Goal: Task Accomplishment & Management: Complete application form

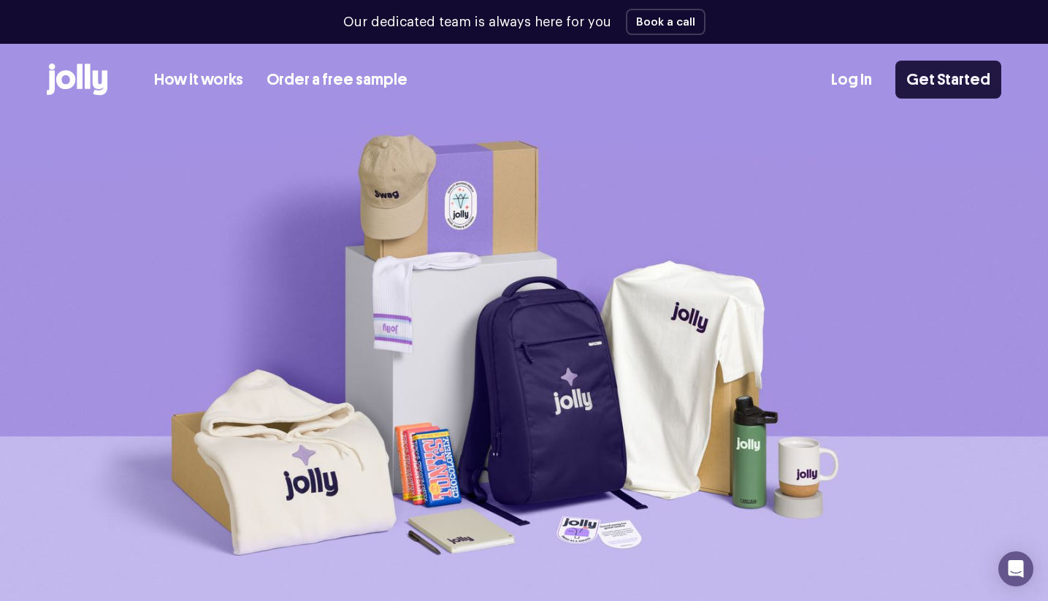
click at [955, 83] on link "Get Started" at bounding box center [949, 80] width 106 height 38
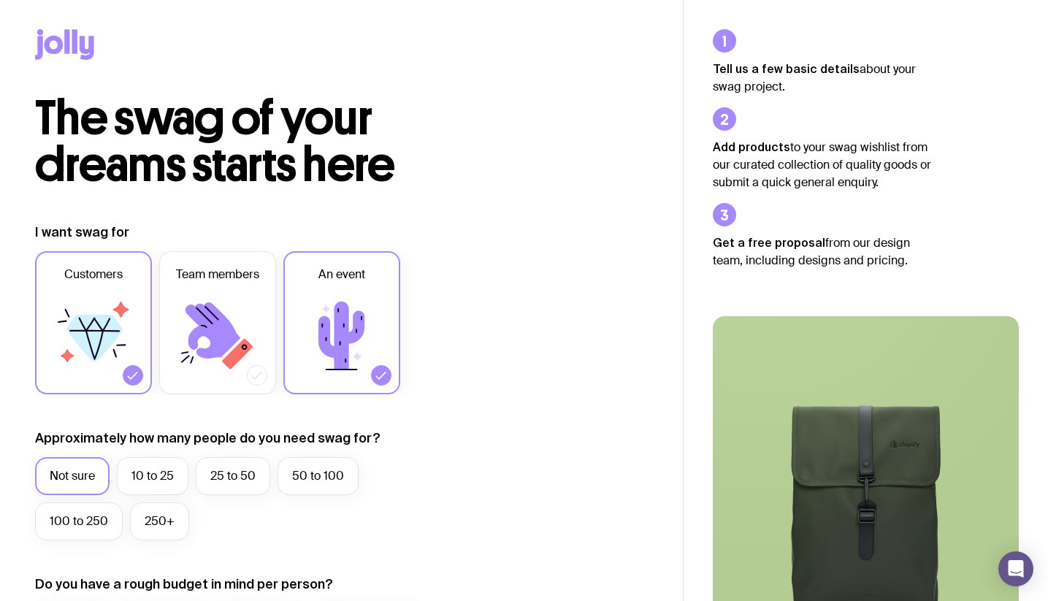
click at [255, 358] on icon at bounding box center [218, 336] width 88 height 88
click at [0, 0] on input "Team members" at bounding box center [0, 0] width 0 height 0
drag, startPoint x: 125, startPoint y: 348, endPoint x: 348, endPoint y: 348, distance: 223.5
click at [125, 348] on icon at bounding box center [94, 336] width 88 height 88
click at [0, 0] on input "Customers" at bounding box center [0, 0] width 0 height 0
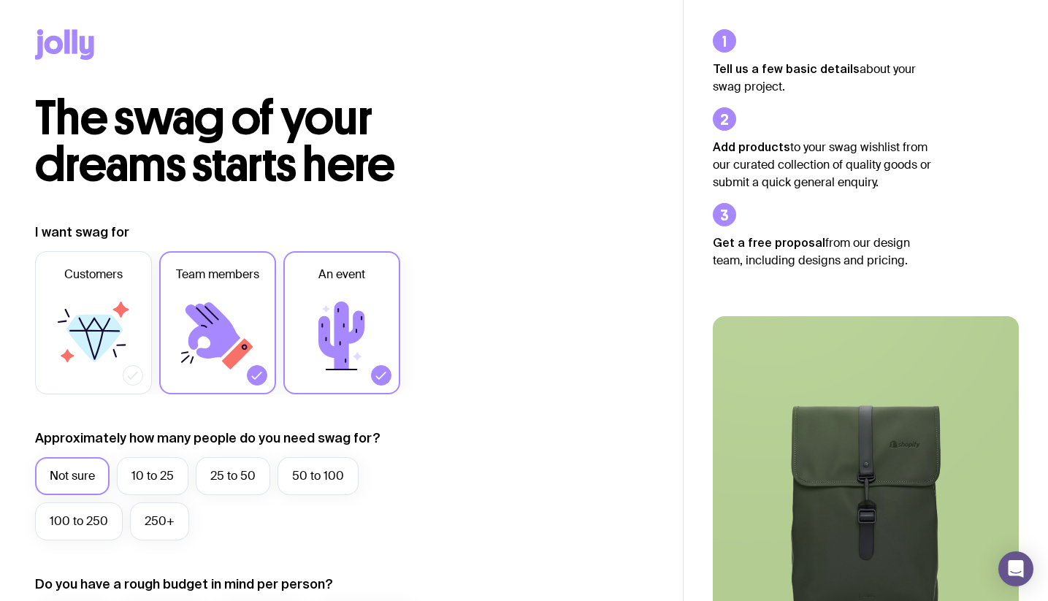
click at [354, 346] on icon at bounding box center [342, 336] width 88 height 88
click at [0, 0] on input "An event" at bounding box center [0, 0] width 0 height 0
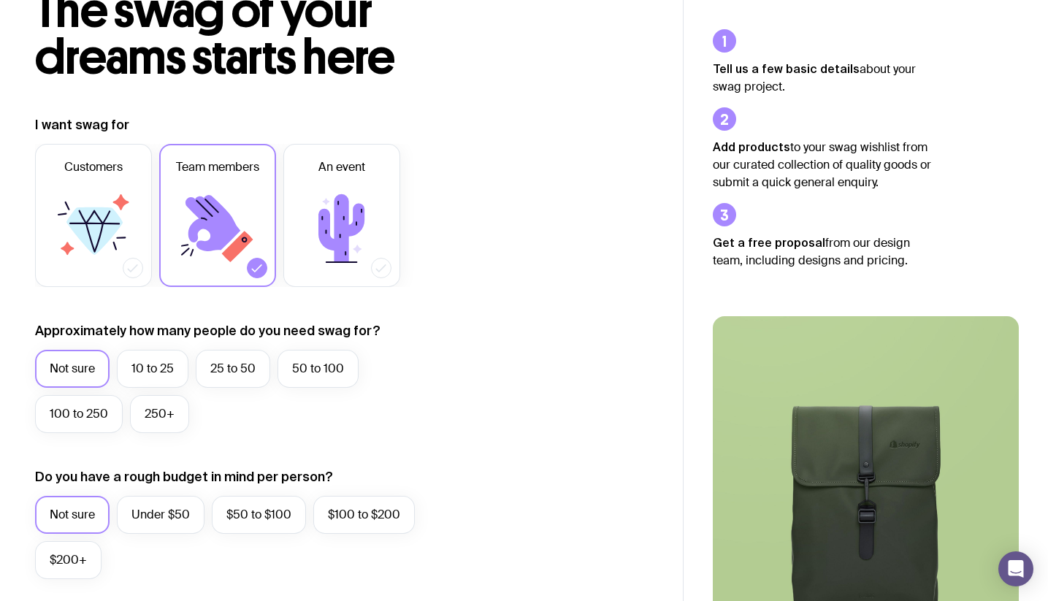
scroll to position [242, 0]
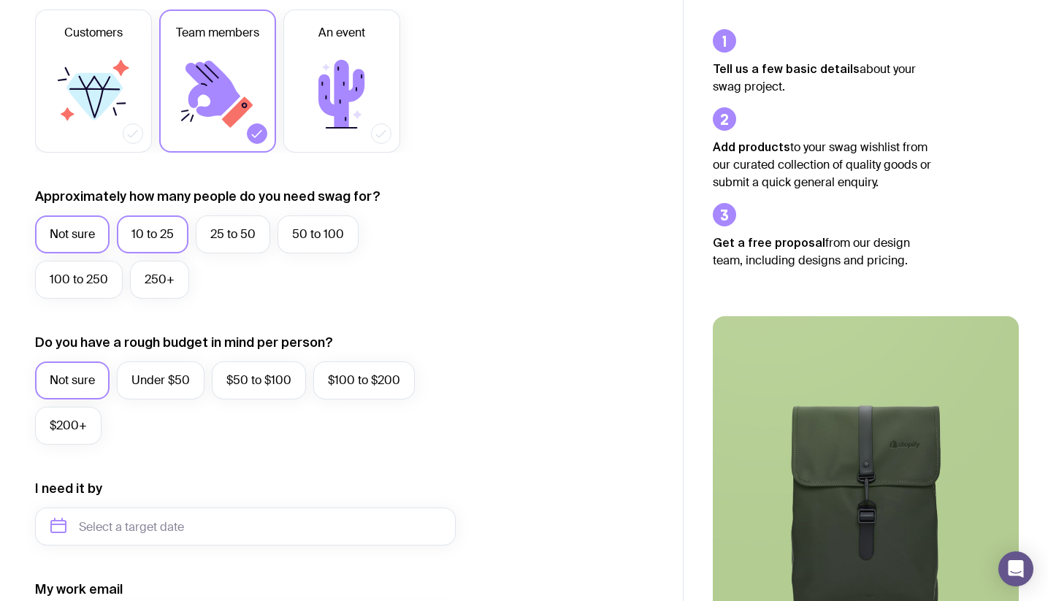
click at [177, 232] on label "10 to 25" at bounding box center [153, 234] width 72 height 38
click at [0, 0] on input "10 to 25" at bounding box center [0, 0] width 0 height 0
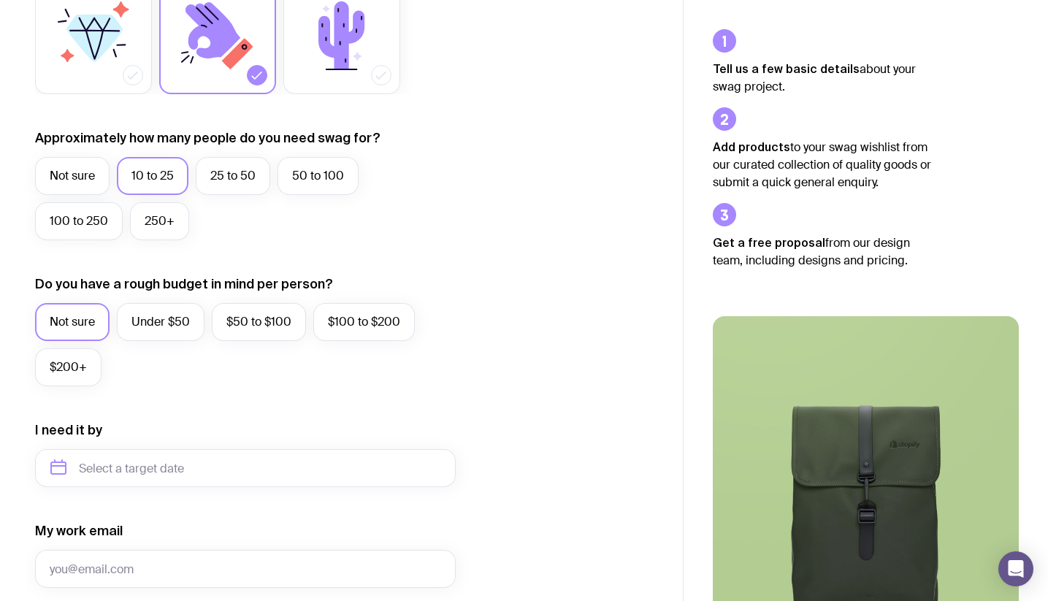
scroll to position [382, 0]
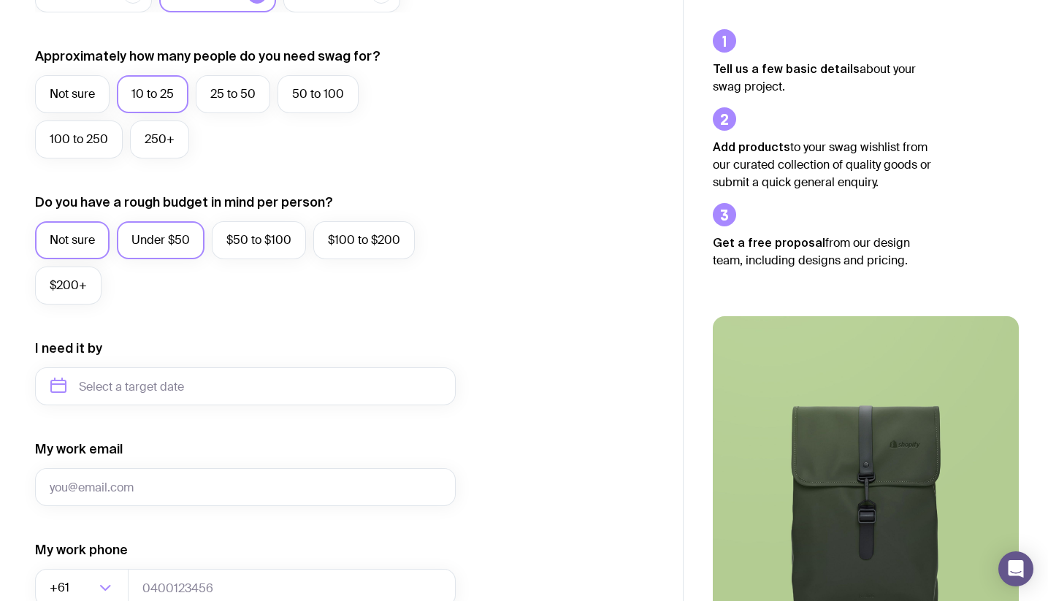
click at [178, 255] on label "Under $50" at bounding box center [161, 240] width 88 height 38
click at [0, 0] on input "Under $50" at bounding box center [0, 0] width 0 height 0
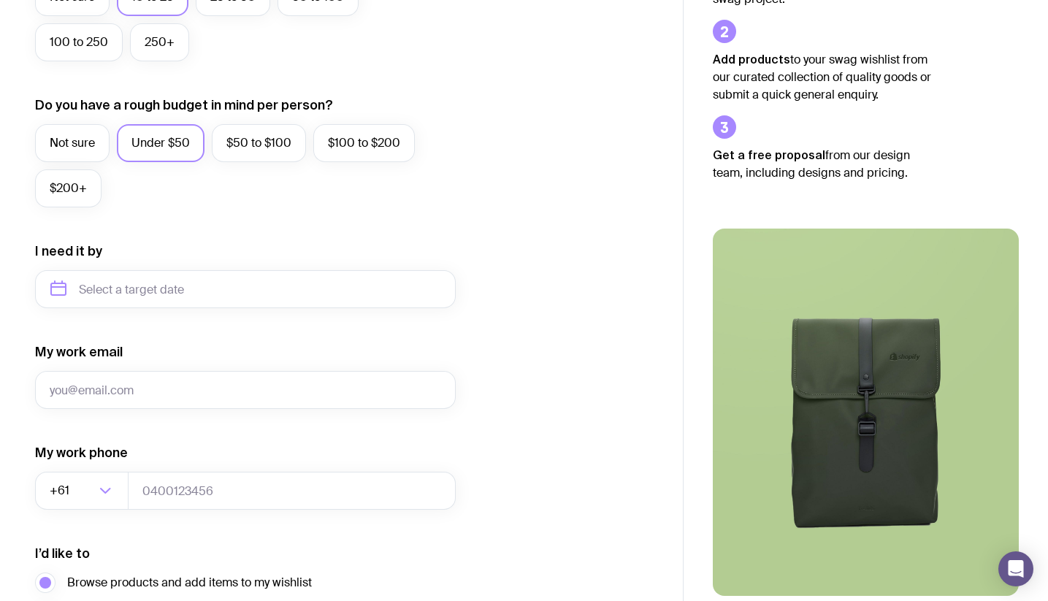
scroll to position [497, 0]
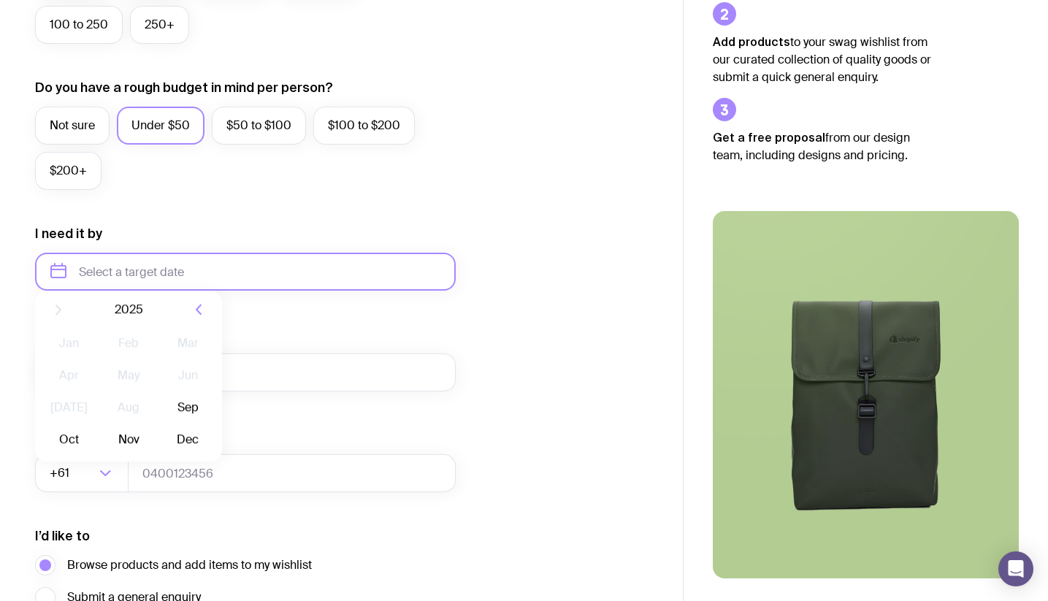
click at [192, 255] on input "text" at bounding box center [245, 272] width 421 height 38
click at [189, 456] on button "Dec" at bounding box center [187, 451] width 53 height 29
type input "[DATE]"
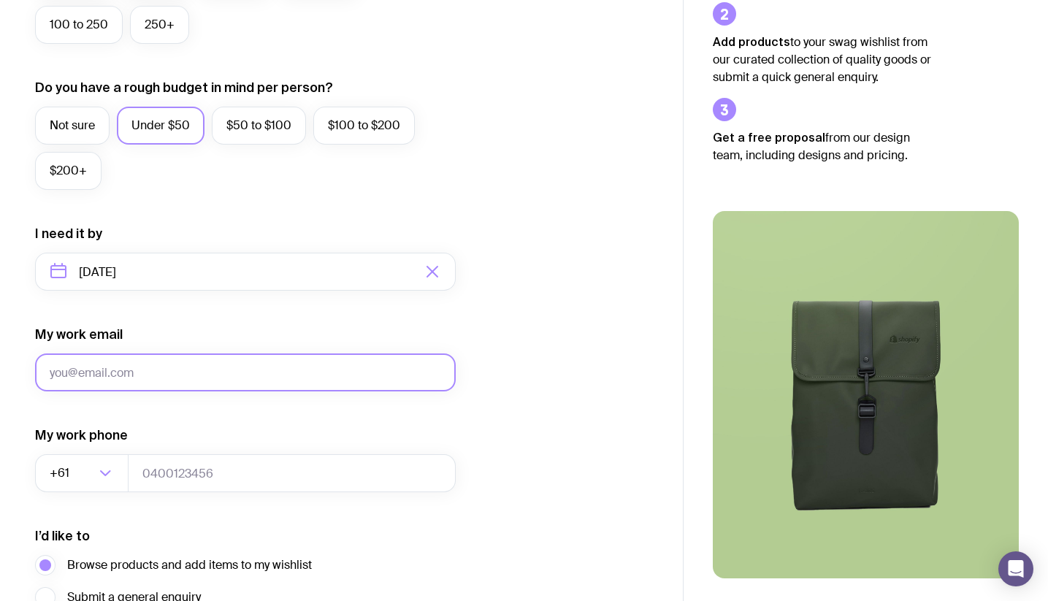
click at [224, 373] on input "My work email" at bounding box center [245, 373] width 421 height 38
type input "[EMAIL_ADDRESS][DOMAIN_NAME]"
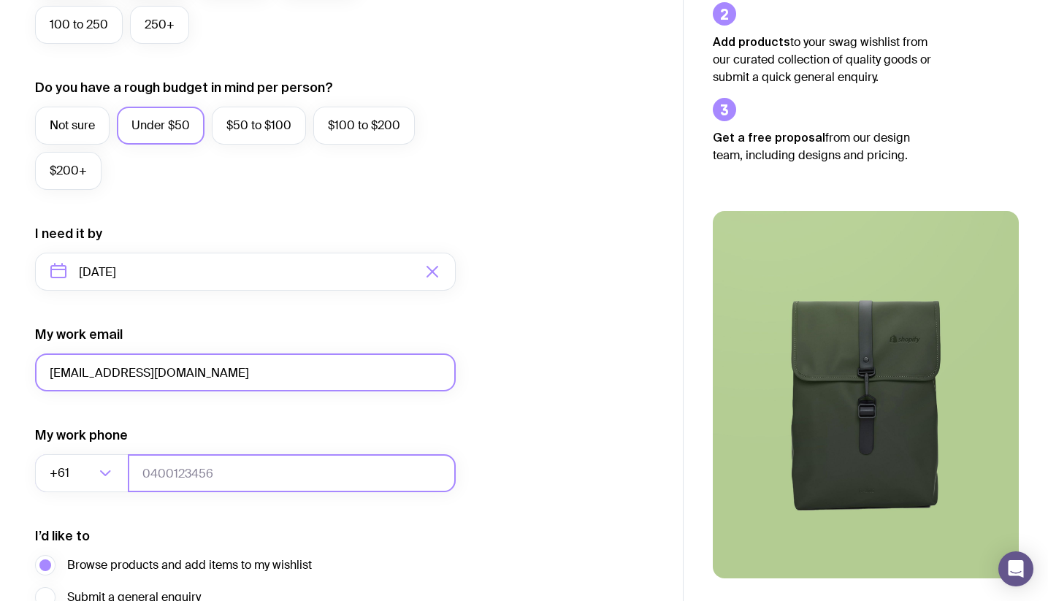
type input "0424485485"
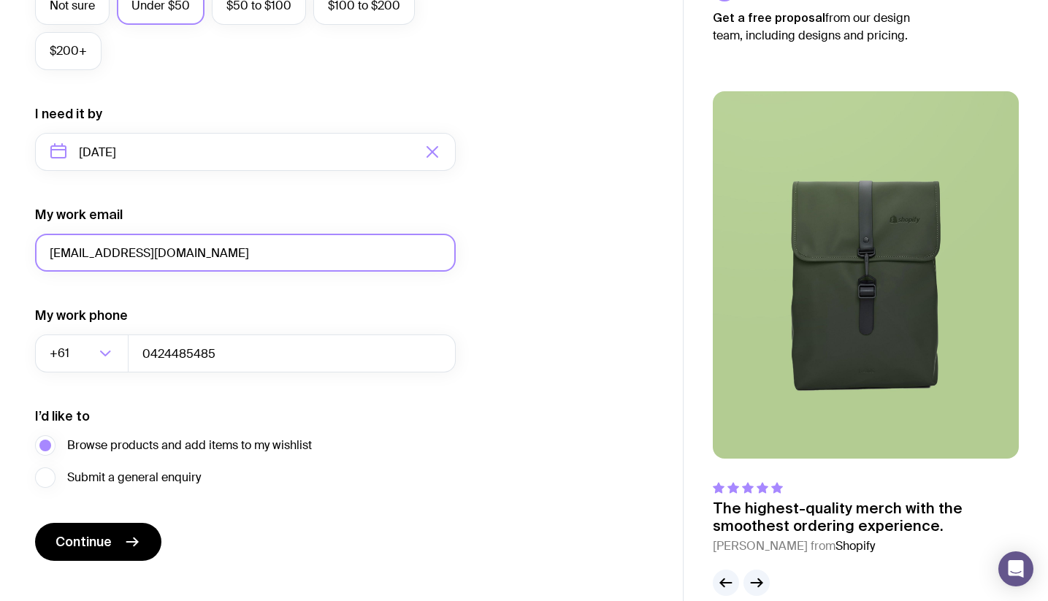
scroll to position [641, 0]
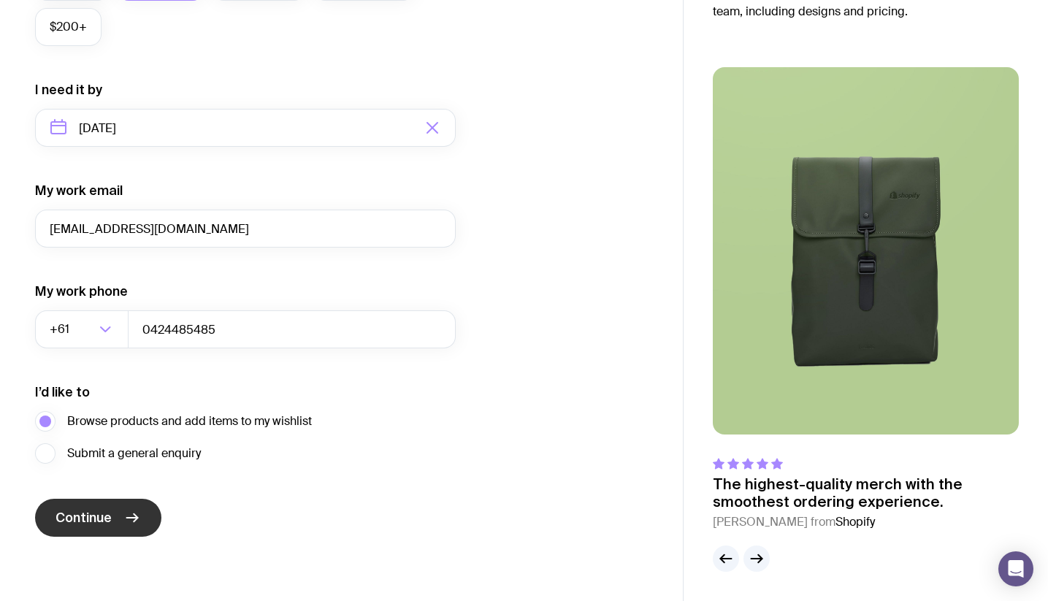
click at [116, 516] on button "Continue" at bounding box center [98, 518] width 126 height 38
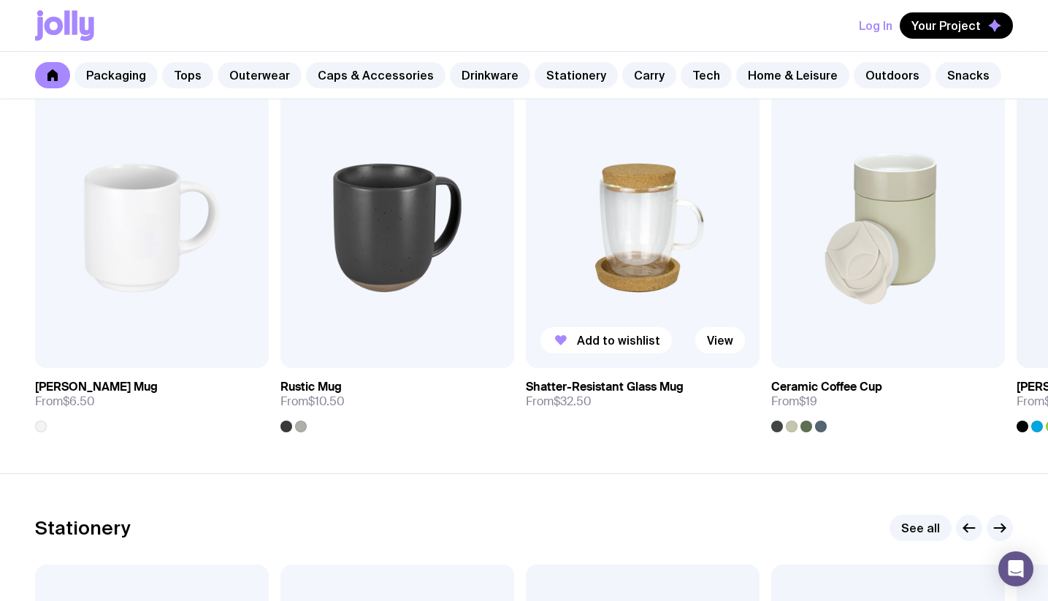
scroll to position [2218, 0]
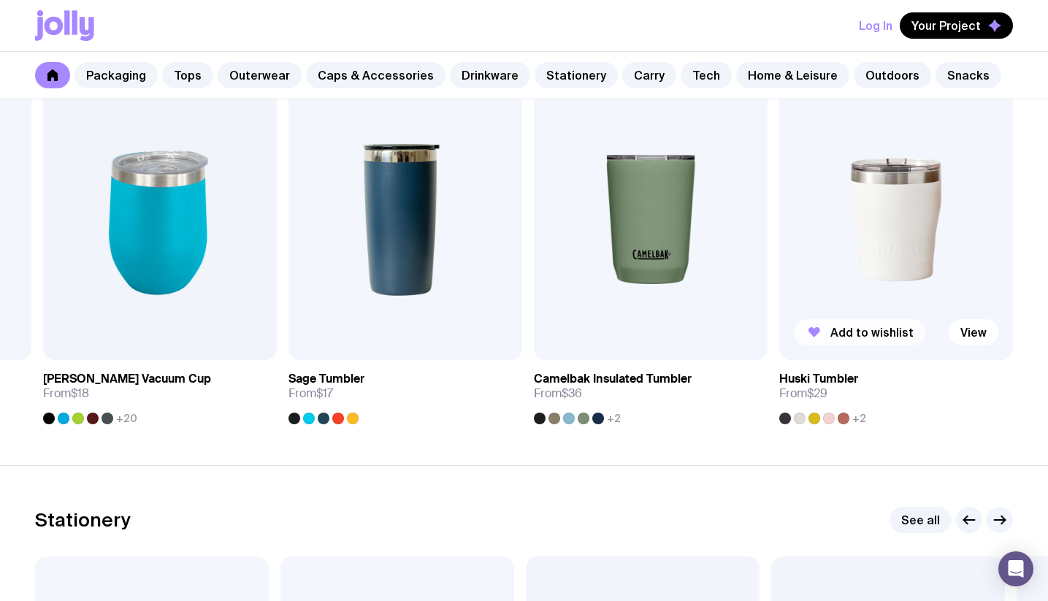
click at [866, 339] on span "Add to wishlist" at bounding box center [872, 332] width 83 height 15
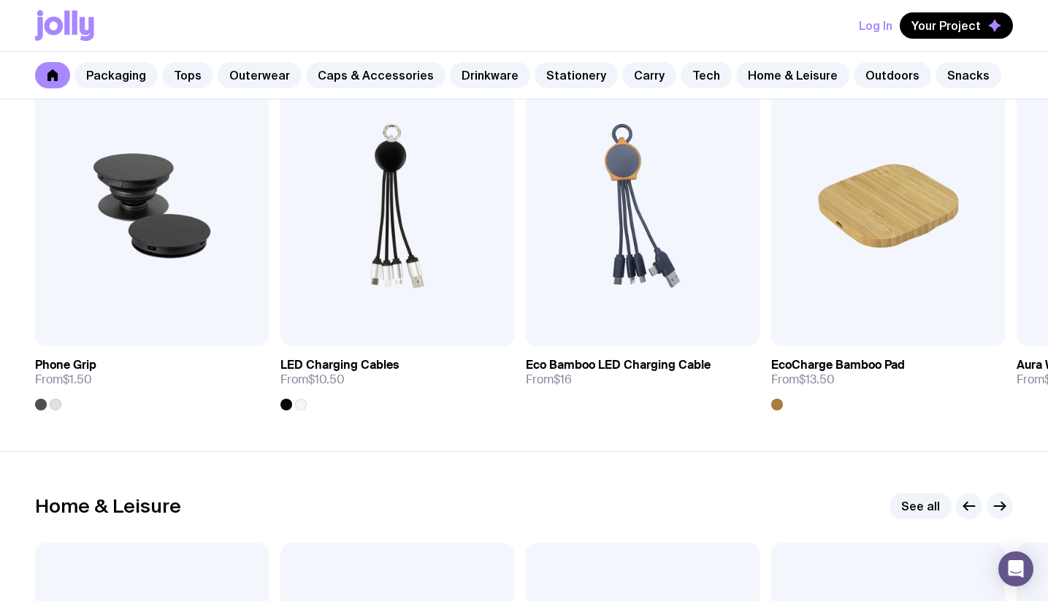
scroll to position [3590, 0]
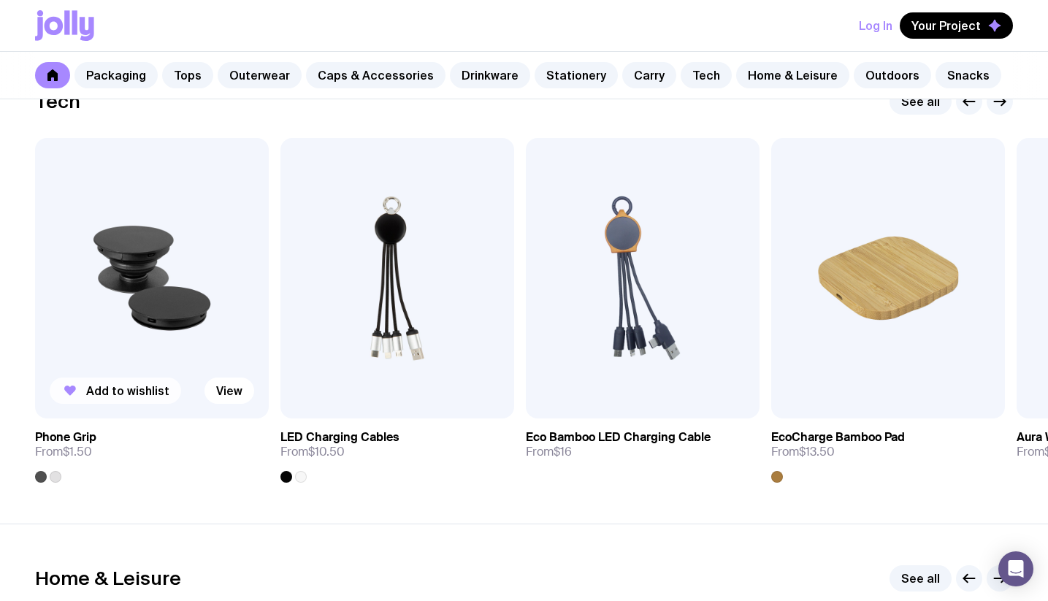
click at [149, 394] on span "Add to wishlist" at bounding box center [127, 390] width 83 height 15
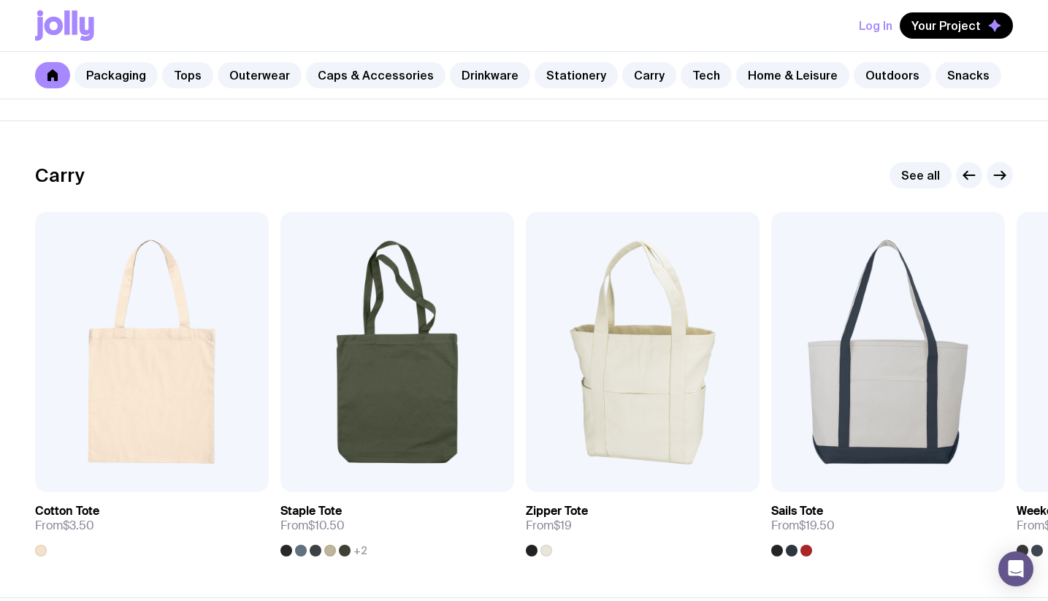
scroll to position [3203, 0]
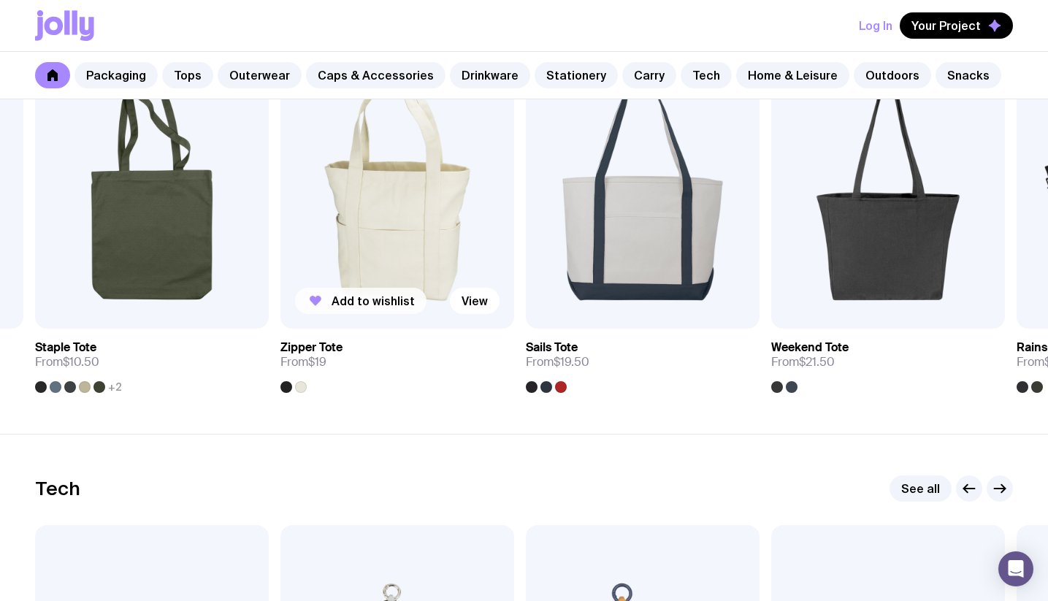
click at [402, 294] on span "Add to wishlist" at bounding box center [373, 301] width 83 height 15
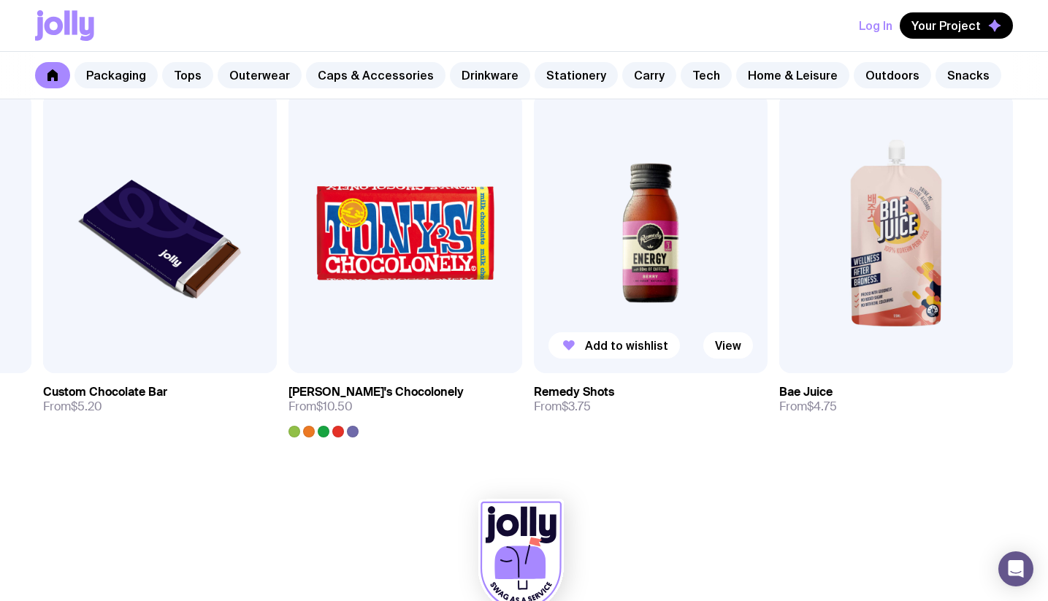
scroll to position [5104, 0]
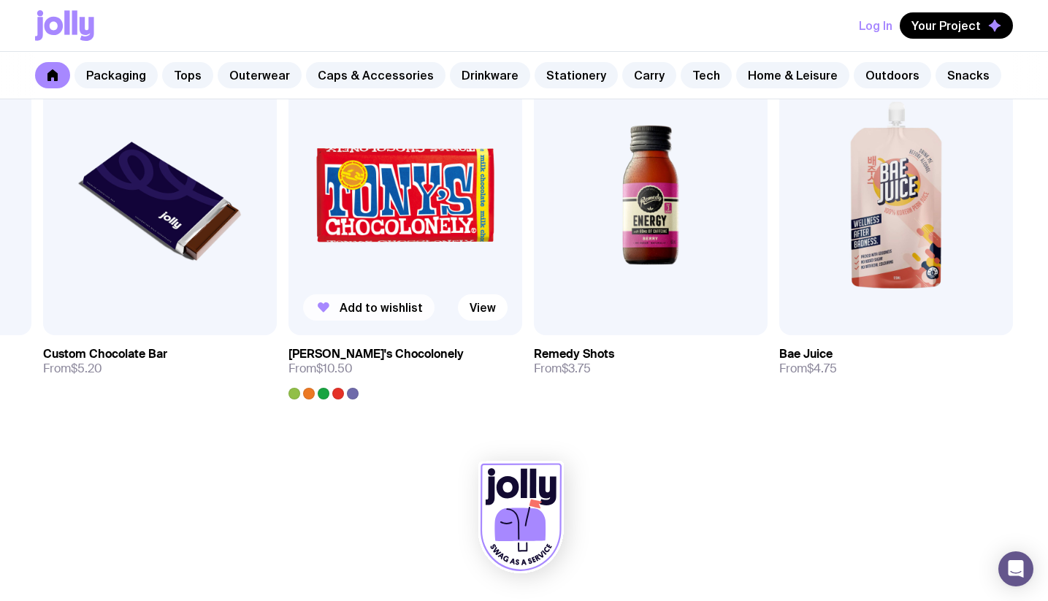
click at [362, 312] on span "Add to wishlist" at bounding box center [381, 307] width 83 height 15
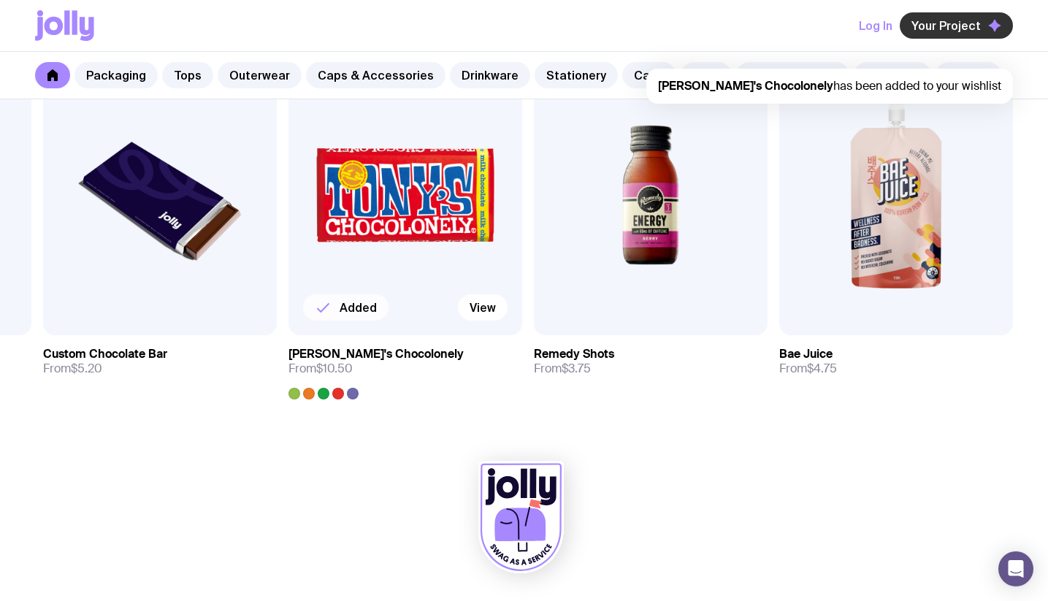
click at [966, 30] on span "Your Project" at bounding box center [946, 25] width 69 height 15
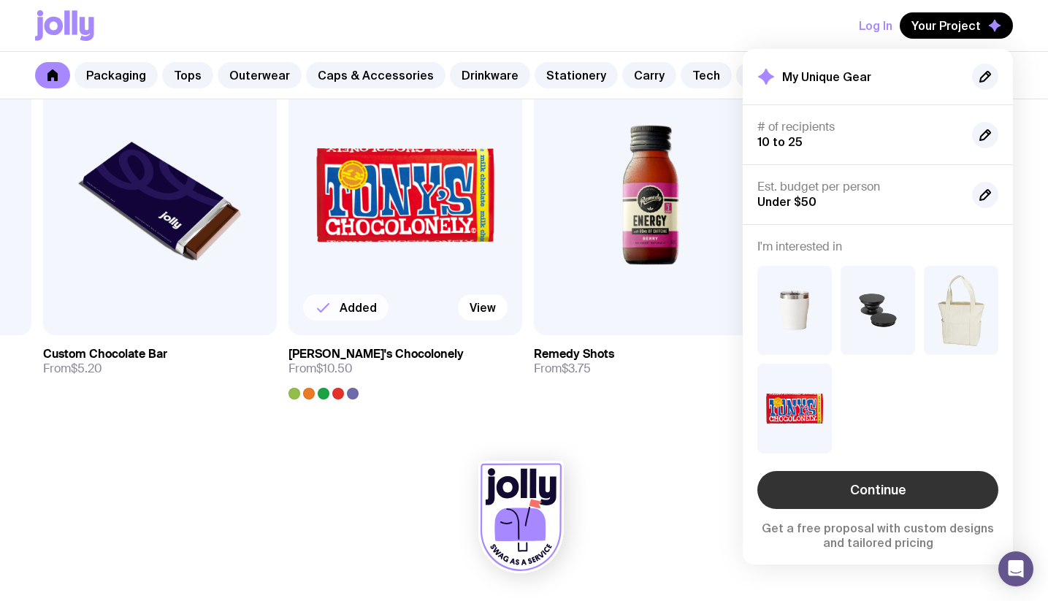
click at [909, 487] on link "Continue" at bounding box center [877, 490] width 241 height 38
